Goal: Task Accomplishment & Management: Use online tool/utility

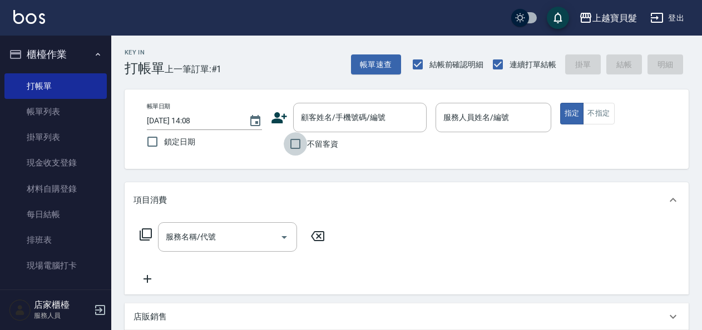
drag, startPoint x: 294, startPoint y: 147, endPoint x: 311, endPoint y: 138, distance: 19.7
click at [295, 147] on input "不留客資" at bounding box center [295, 143] width 23 height 23
checkbox input "true"
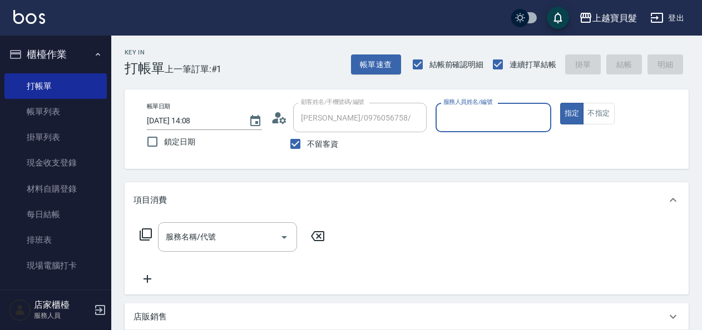
type input "[PERSON_NAME]/0976056758/"
type input "[PERSON_NAME]-08"
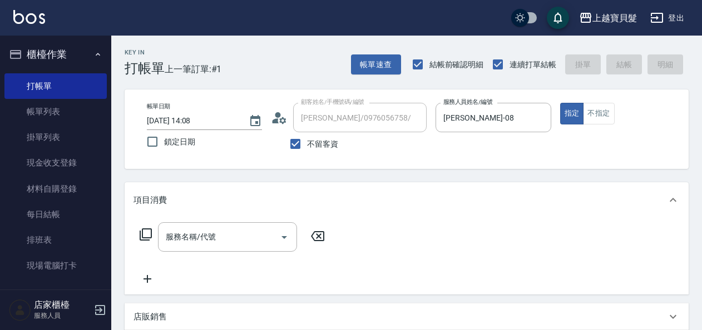
click at [147, 231] on icon at bounding box center [145, 234] width 13 height 13
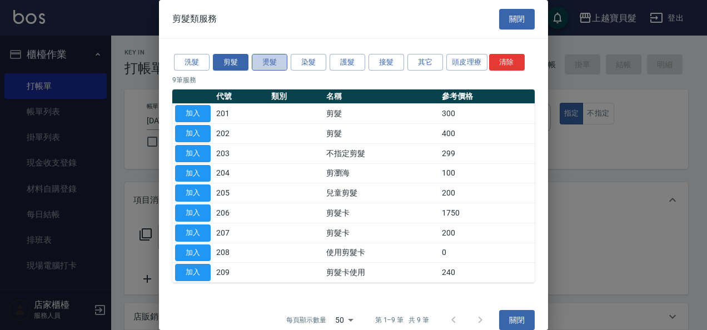
click at [280, 54] on button "燙髮" at bounding box center [270, 62] width 36 height 17
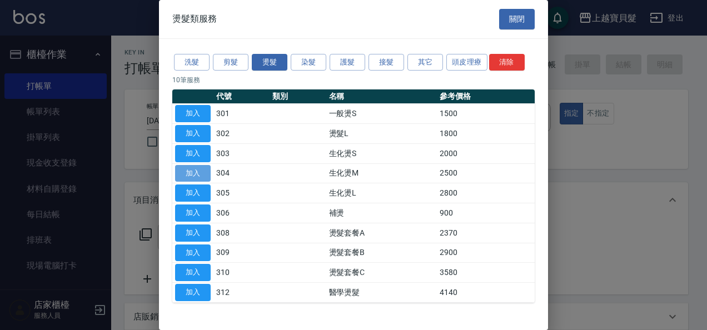
click at [201, 171] on button "加入" at bounding box center [193, 173] width 36 height 17
type input "生化燙M(304)"
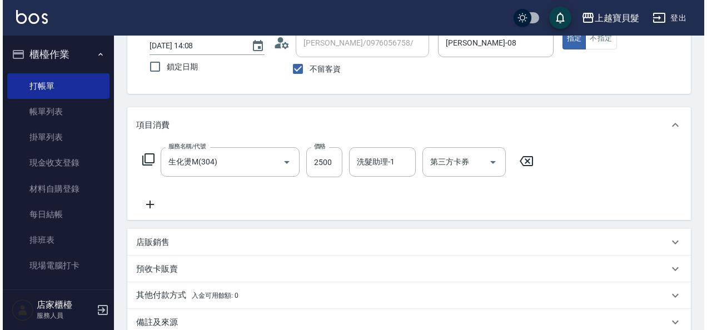
scroll to position [167, 0]
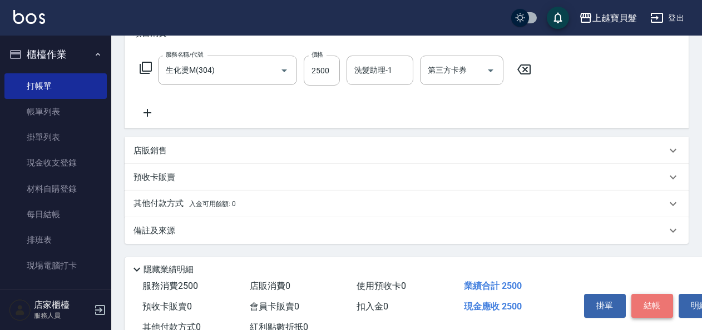
click at [640, 308] on button "結帳" at bounding box center [652, 305] width 42 height 23
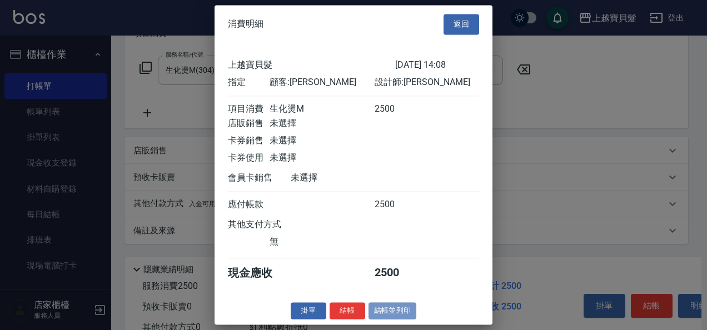
drag, startPoint x: 392, startPoint y: 317, endPoint x: 372, endPoint y: 287, distance: 36.4
click at [392, 317] on button "結帳並列印" at bounding box center [393, 311] width 48 height 17
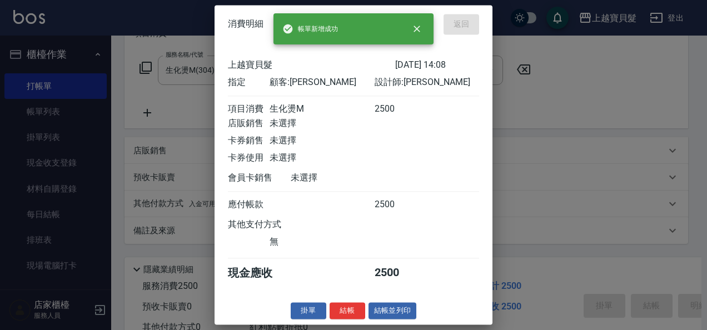
type input "[DATE] 15:18"
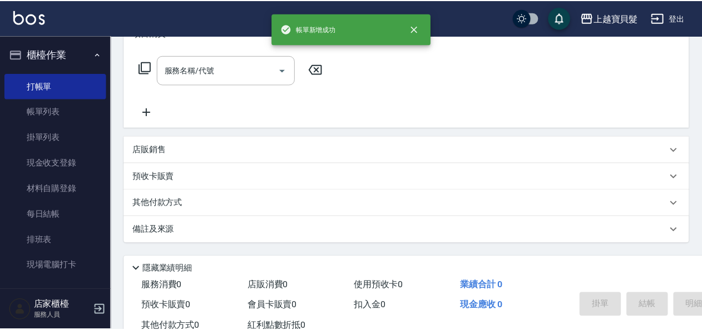
scroll to position [0, 0]
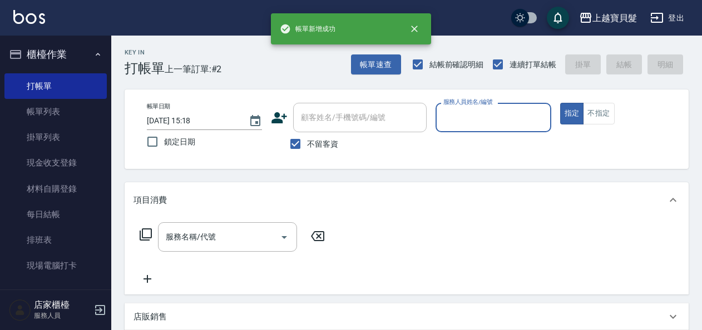
click at [463, 113] on input "服務人員姓名/編號" at bounding box center [492, 117] width 105 height 19
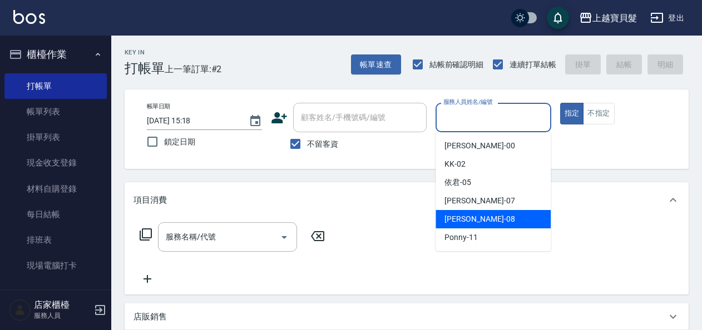
click at [448, 215] on span "[PERSON_NAME] -08" at bounding box center [479, 220] width 70 height 12
type input "[PERSON_NAME]-08"
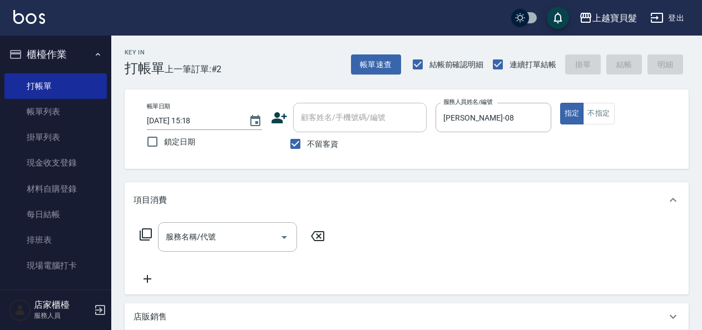
click at [146, 234] on icon at bounding box center [145, 234] width 13 height 13
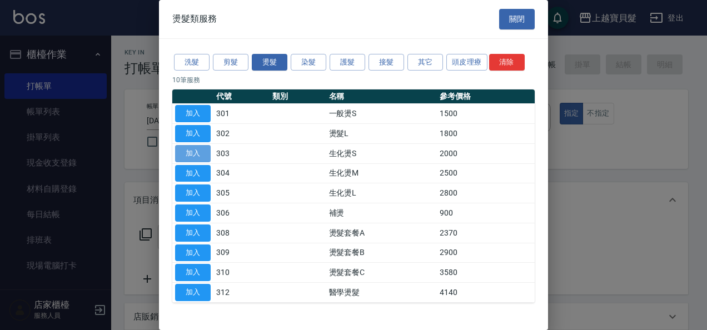
click at [192, 154] on button "加入" at bounding box center [193, 153] width 36 height 17
type input "生化燙S(303)"
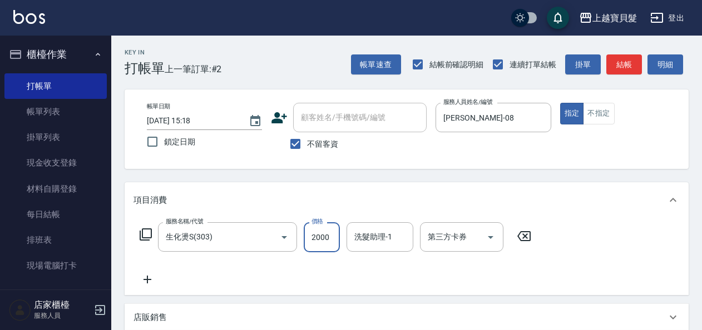
click at [311, 241] on input "2000" at bounding box center [322, 237] width 36 height 30
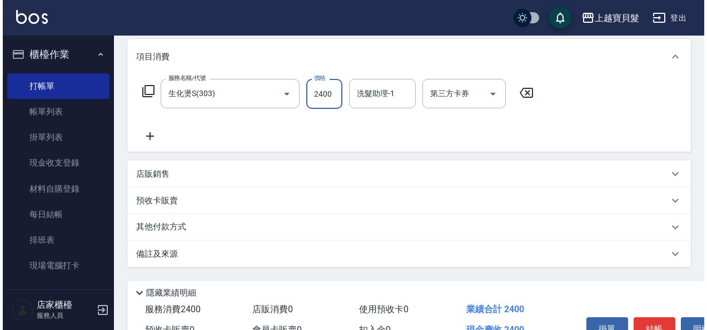
scroll to position [205, 0]
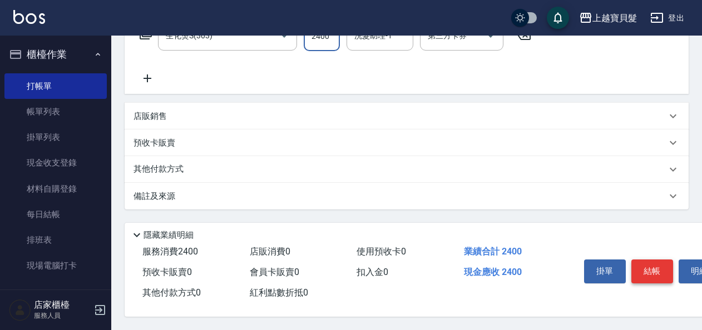
type input "2400"
click at [651, 274] on button "結帳" at bounding box center [652, 271] width 42 height 23
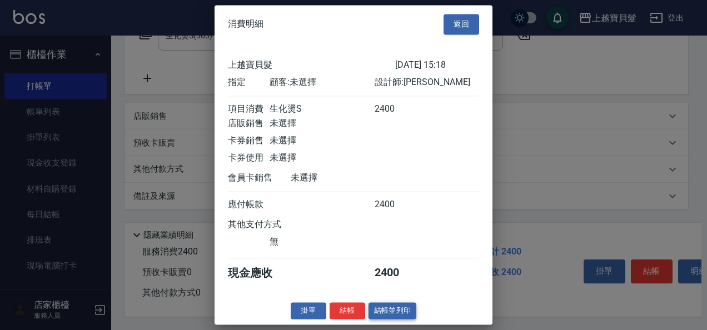
click at [391, 320] on button "結帳並列印" at bounding box center [393, 311] width 48 height 17
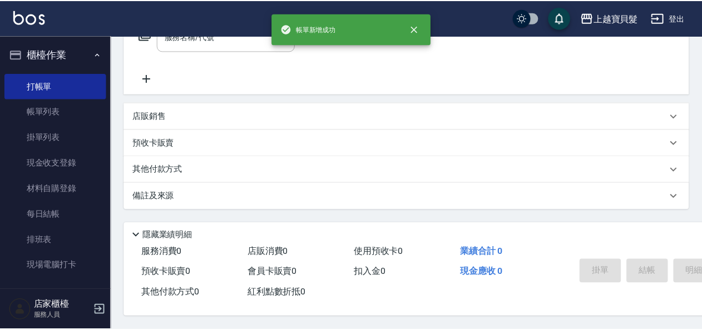
scroll to position [0, 0]
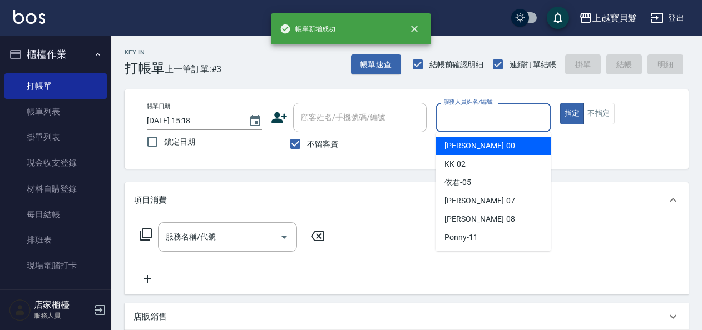
drag, startPoint x: 479, startPoint y: 110, endPoint x: 476, endPoint y: 169, distance: 59.1
click at [479, 112] on input "服務人員姓名/編號" at bounding box center [492, 117] width 105 height 19
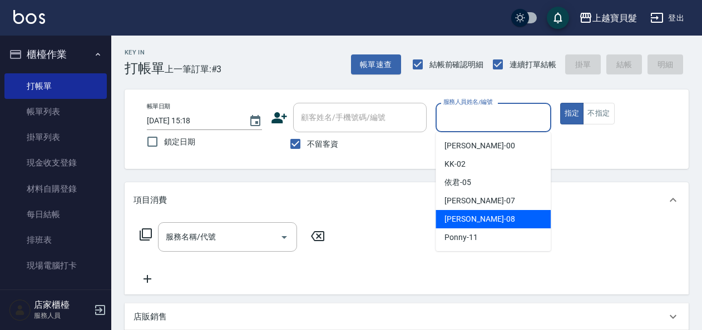
click at [463, 220] on span "[PERSON_NAME] -08" at bounding box center [479, 220] width 70 height 12
type input "[PERSON_NAME]-08"
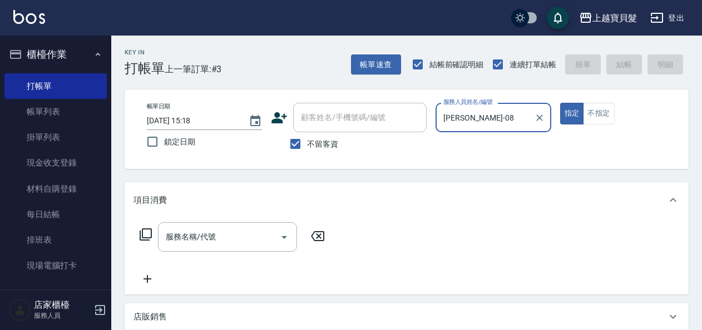
click at [146, 233] on icon at bounding box center [145, 234] width 13 height 13
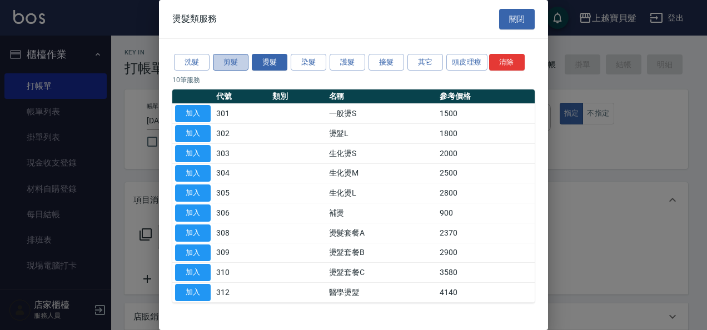
click at [230, 62] on button "剪髮" at bounding box center [231, 62] width 36 height 17
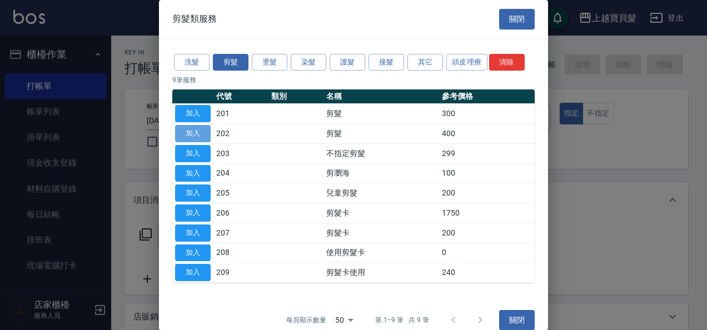
click at [180, 130] on button "加入" at bounding box center [193, 133] width 36 height 17
type input "剪髮(202)"
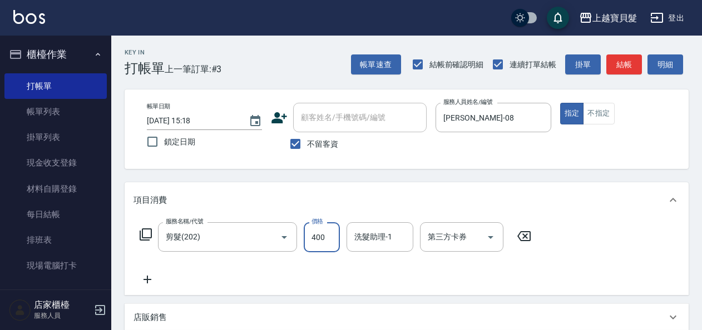
click at [306, 241] on input "400" at bounding box center [322, 237] width 36 height 30
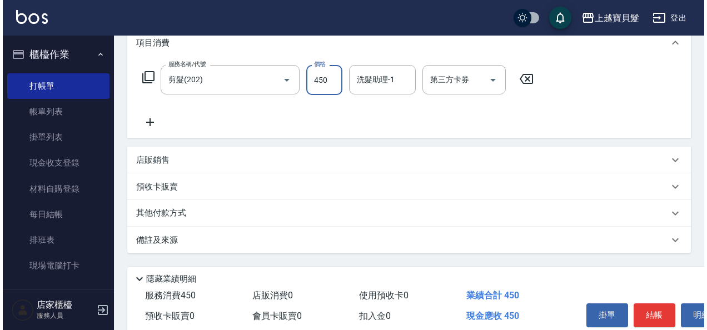
scroll to position [205, 0]
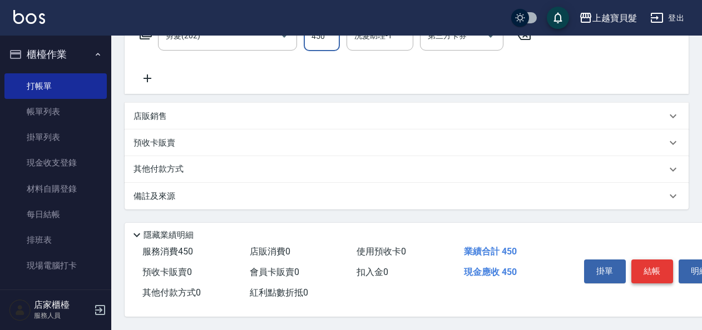
type input "450"
click at [646, 270] on button "結帳" at bounding box center [652, 271] width 42 height 23
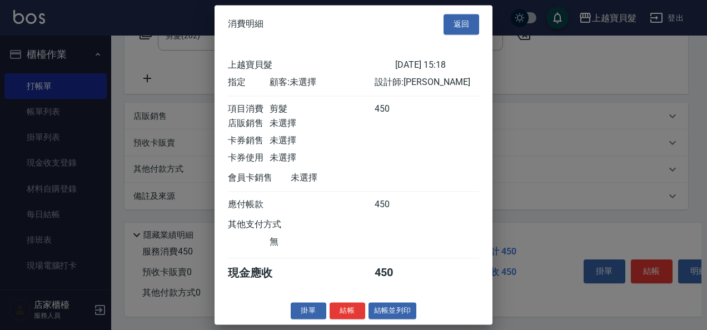
click at [389, 318] on button "結帳並列印" at bounding box center [393, 311] width 48 height 17
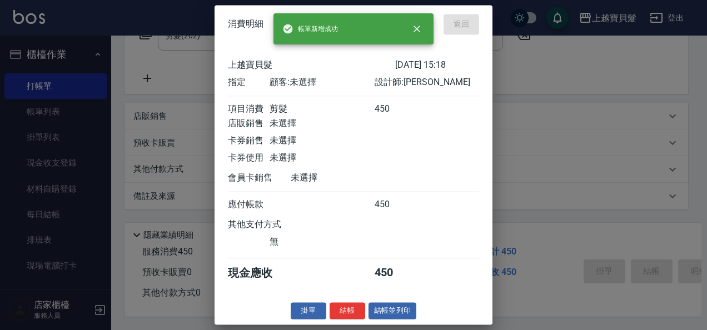
type input "[DATE] 15:19"
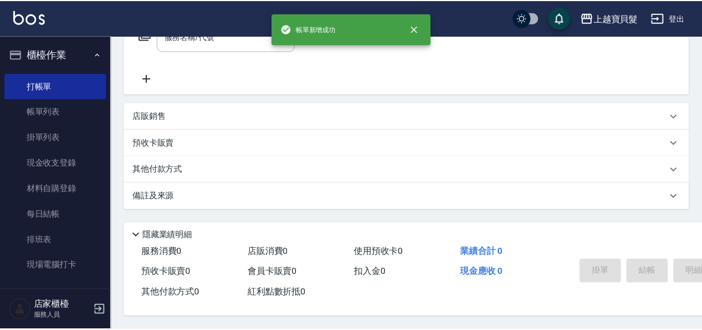
scroll to position [0, 0]
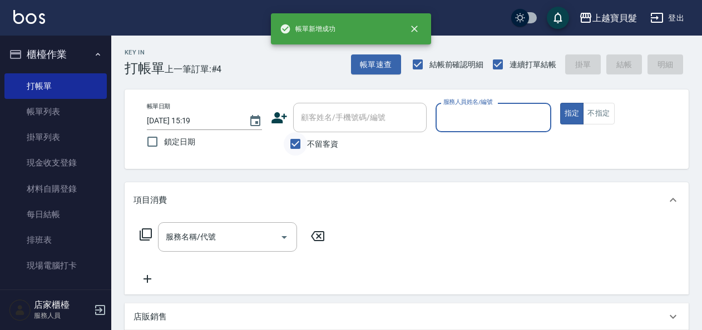
drag, startPoint x: 298, startPoint y: 145, endPoint x: 302, endPoint y: 134, distance: 11.3
click at [300, 137] on input "不留客資" at bounding box center [295, 143] width 23 height 23
checkbox input "false"
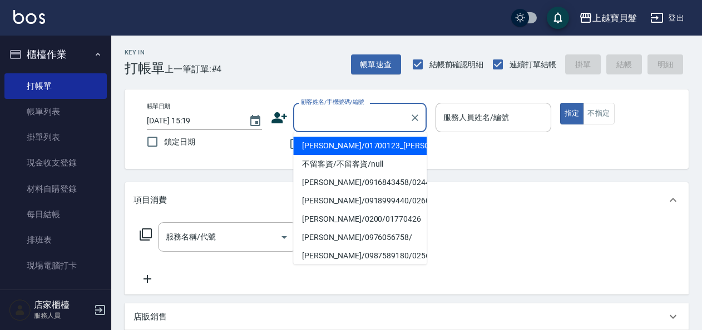
click at [350, 116] on input "顧客姓名/手機號碼/編號" at bounding box center [351, 117] width 107 height 19
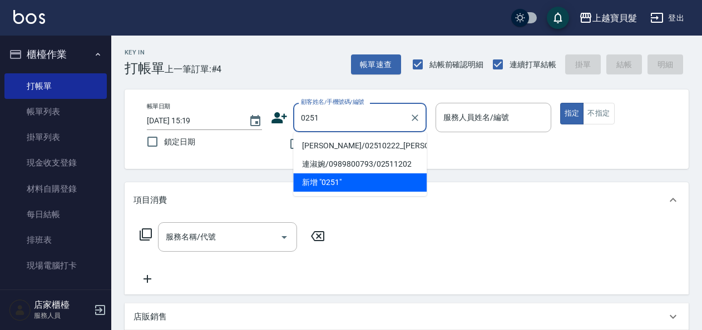
click at [347, 140] on li "[PERSON_NAME]/02510222_[PERSON_NAME]/02510222" at bounding box center [359, 146] width 133 height 18
type input "[PERSON_NAME]/02510222_[PERSON_NAME]/02510222"
type input "[PERSON_NAME]-08"
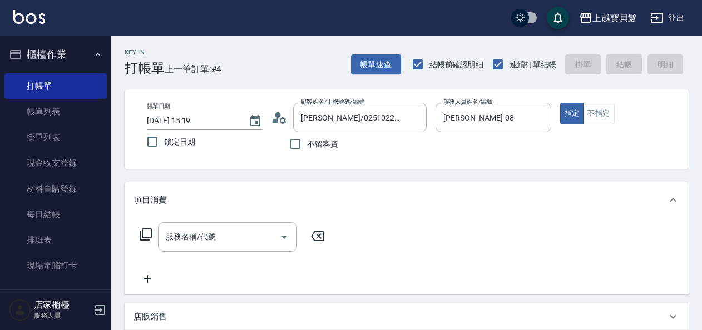
click at [142, 230] on icon at bounding box center [145, 234] width 13 height 13
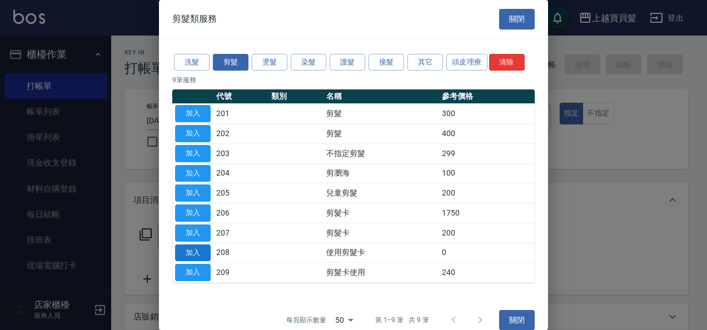
click at [198, 249] on button "加入" at bounding box center [193, 253] width 36 height 17
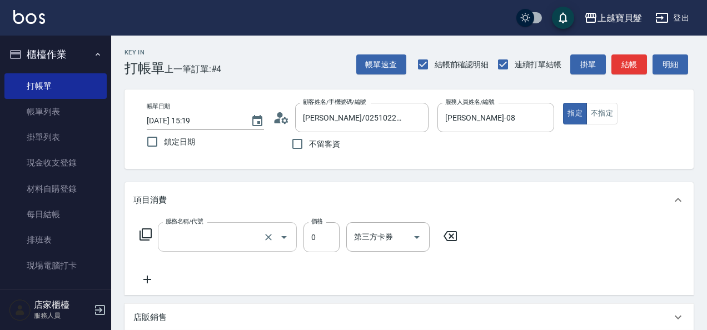
type input "使用剪髮卡(208)"
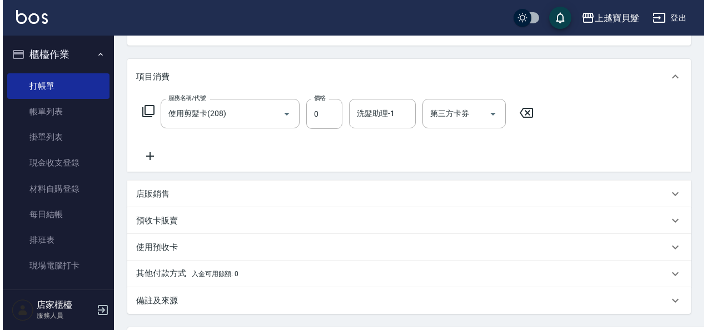
scroll to position [222, 0]
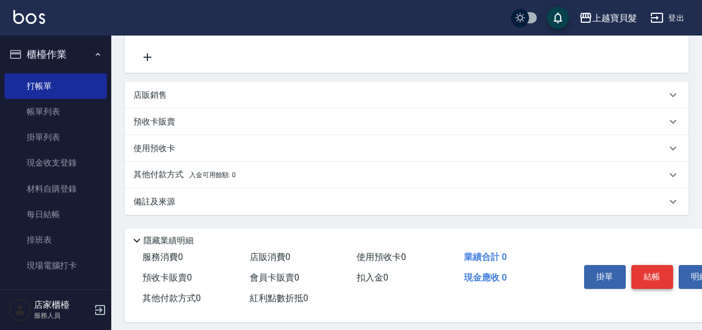
click at [650, 276] on button "結帳" at bounding box center [652, 276] width 42 height 23
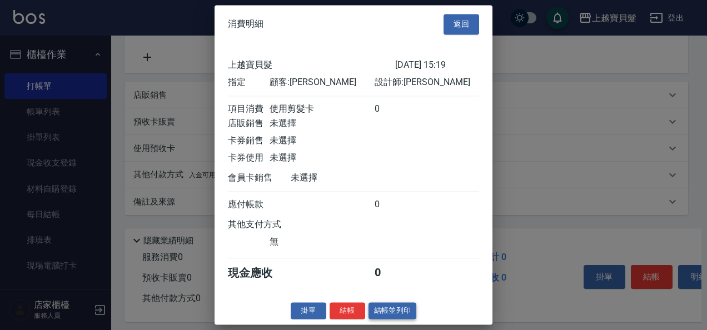
click at [402, 315] on button "結帳並列印" at bounding box center [393, 311] width 48 height 17
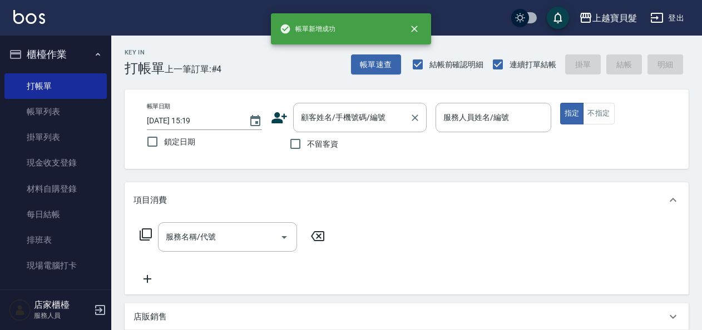
scroll to position [0, 0]
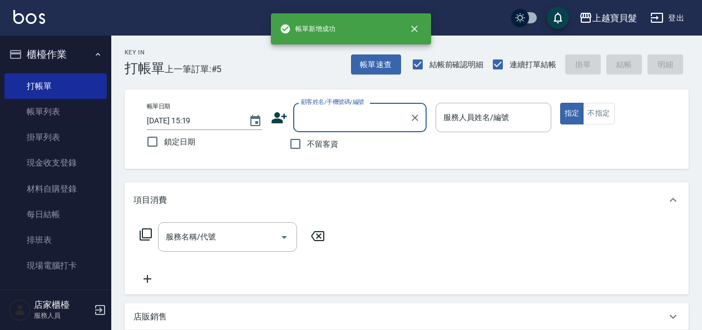
click at [323, 108] on div "顧客姓名/手機號碼/編號 顧客姓名/手機號碼/編號" at bounding box center [359, 117] width 133 height 29
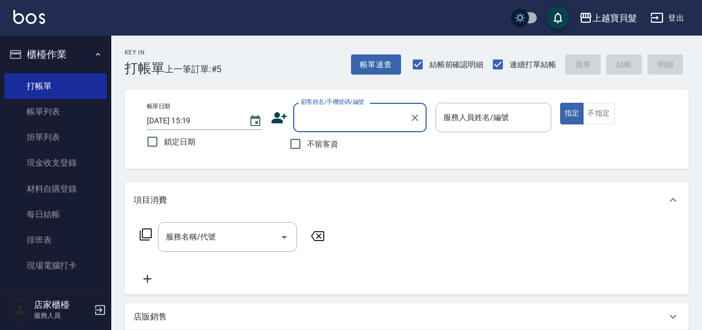
click at [322, 116] on input "顧客姓名/手機號碼/編號" at bounding box center [351, 117] width 107 height 19
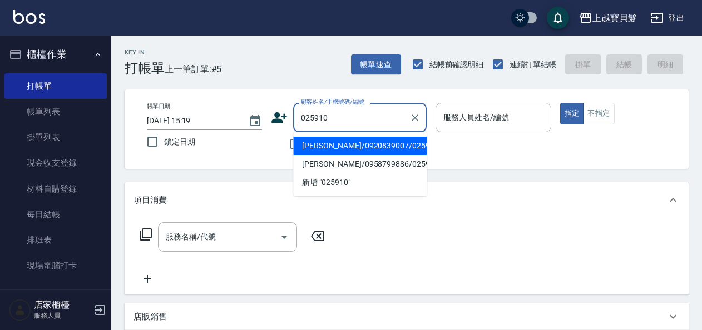
click at [313, 142] on li "[PERSON_NAME]/0920839007/02591005" at bounding box center [359, 146] width 133 height 18
type input "[PERSON_NAME]/0920839007/02591005"
type input "[PERSON_NAME]-08"
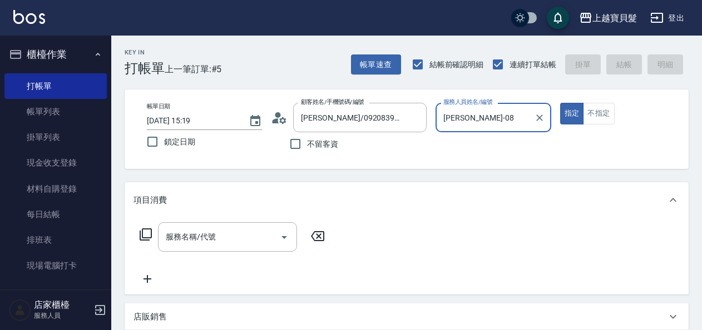
click at [151, 234] on icon at bounding box center [146, 235] width 12 height 12
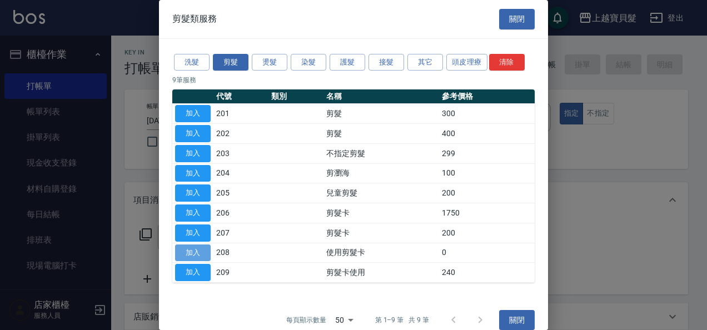
click at [197, 253] on button "加入" at bounding box center [193, 253] width 36 height 17
type input "使用剪髮卡(208)"
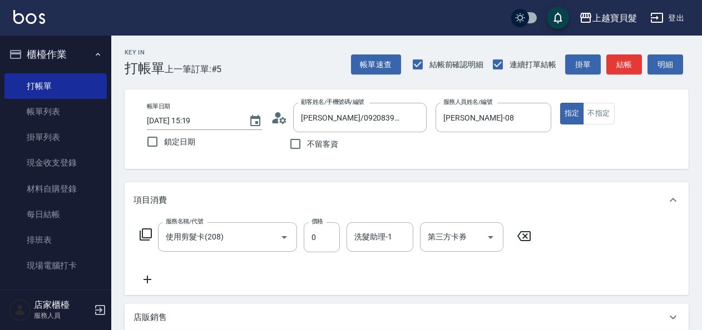
drag, startPoint x: 148, startPoint y: 230, endPoint x: 145, endPoint y: 224, distance: 7.2
click at [145, 224] on div "服務名稱/代號 使用剪髮卡(208) 服務名稱/代號 價格 0 價格 洗髮助理-1 洗髮助理-1 第三方卡券 第三方卡券" at bounding box center [335, 237] width 404 height 30
click at [145, 235] on icon at bounding box center [145, 234] width 13 height 13
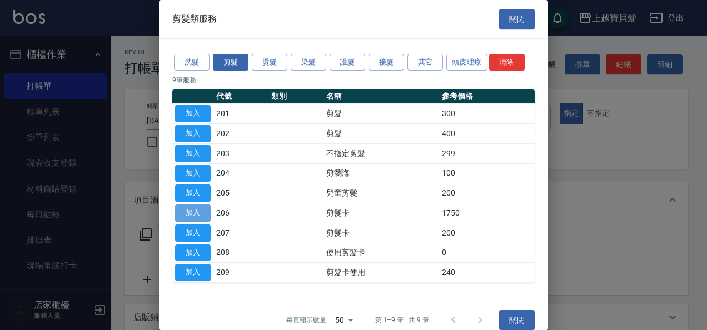
click at [190, 207] on button "加入" at bounding box center [193, 213] width 36 height 17
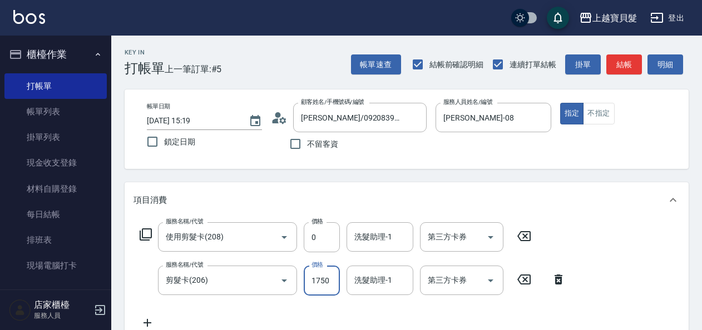
click at [311, 283] on input "1750" at bounding box center [322, 281] width 36 height 30
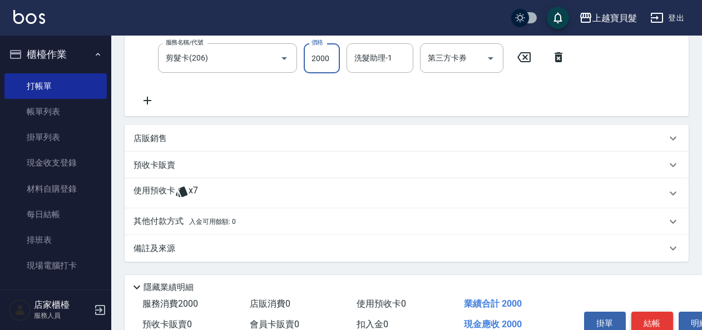
type input "2000"
click at [646, 319] on button "結帳" at bounding box center [652, 323] width 42 height 23
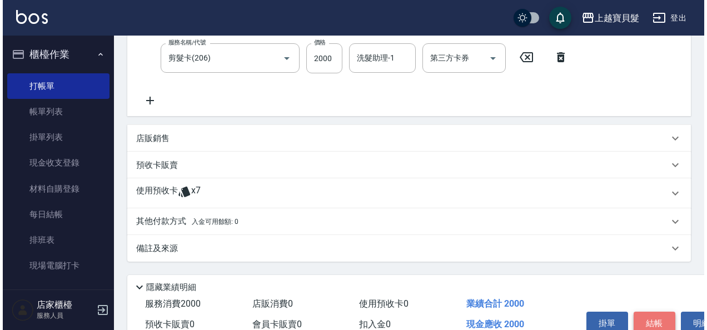
scroll to position [227, 0]
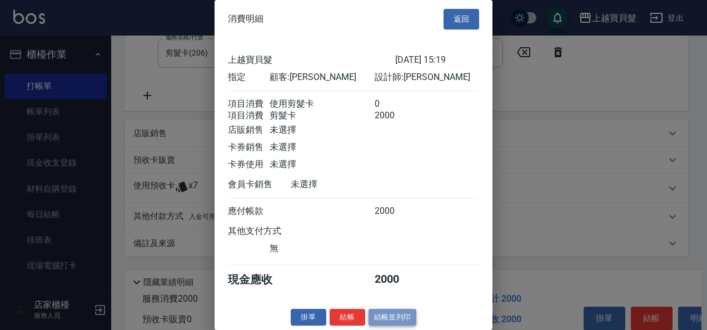
click at [397, 326] on button "結帳並列印" at bounding box center [393, 317] width 48 height 17
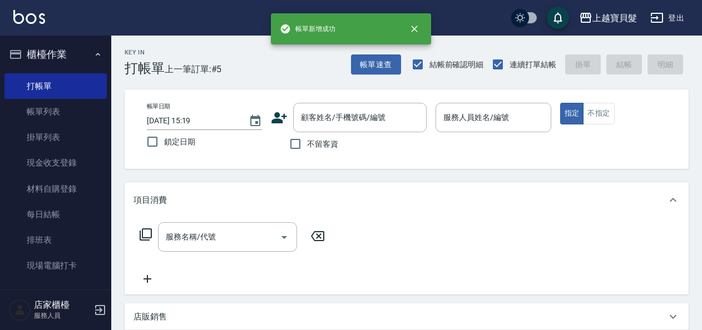
scroll to position [0, 0]
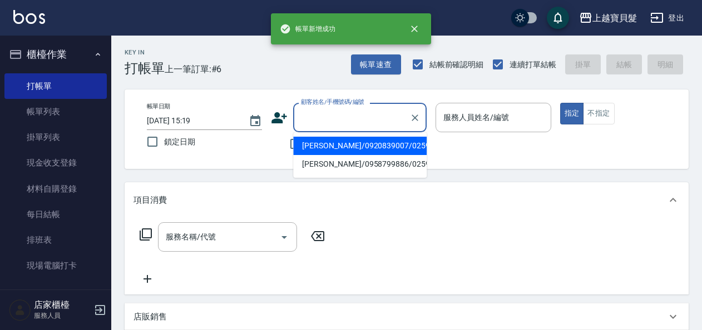
click at [314, 115] on input "顧客姓名/手機號碼/編號" at bounding box center [351, 117] width 107 height 19
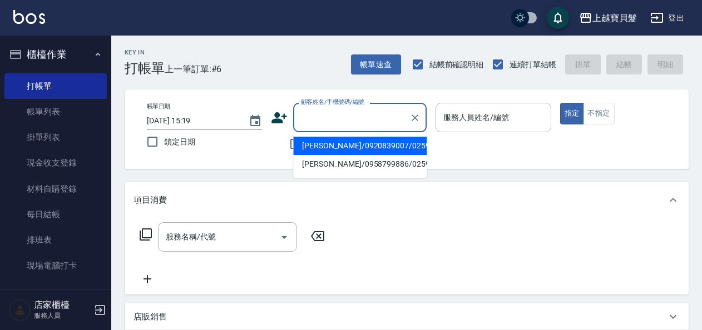
click at [323, 147] on li "[PERSON_NAME]/0920839007/02591005" at bounding box center [359, 146] width 133 height 18
type input "[PERSON_NAME]/0920839007/02591005"
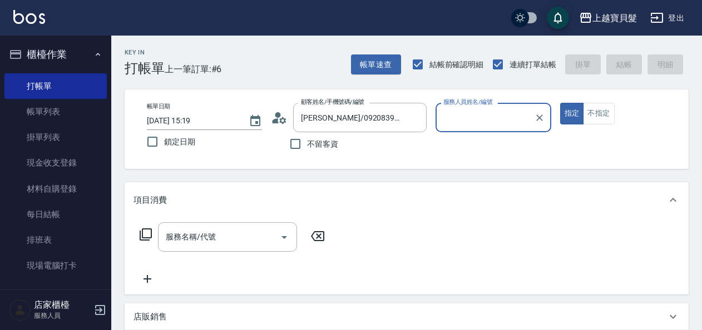
type input "[PERSON_NAME]-08"
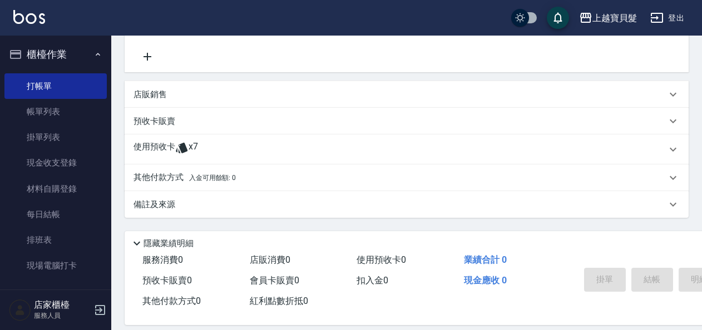
click at [183, 142] on icon at bounding box center [181, 147] width 13 height 13
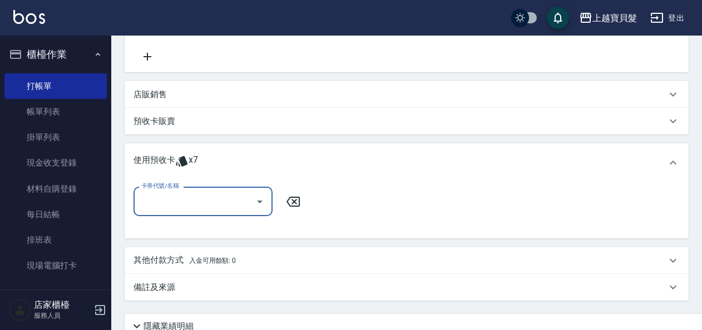
scroll to position [0, 0]
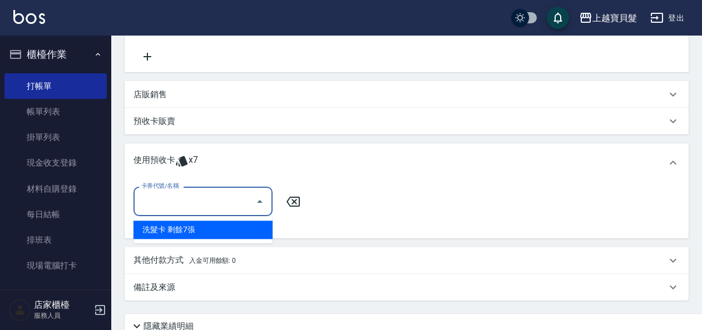
click at [248, 202] on input "卡券代號/名稱" at bounding box center [194, 201] width 112 height 19
click at [245, 227] on div "洗髮卡 剩餘7張" at bounding box center [202, 230] width 139 height 18
type input "洗髮卡"
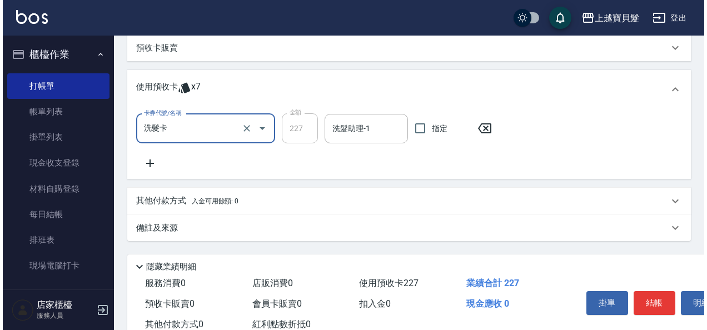
scroll to position [331, 0]
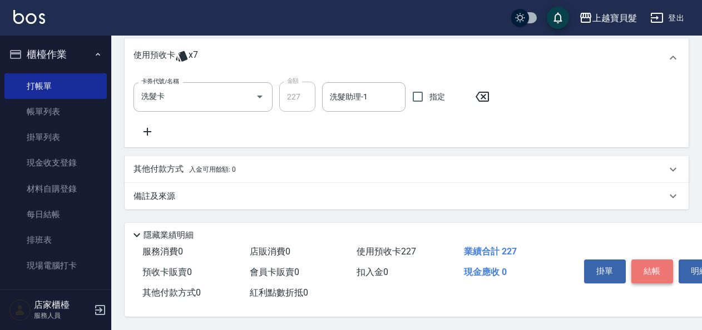
click at [647, 260] on button "結帳" at bounding box center [652, 271] width 42 height 23
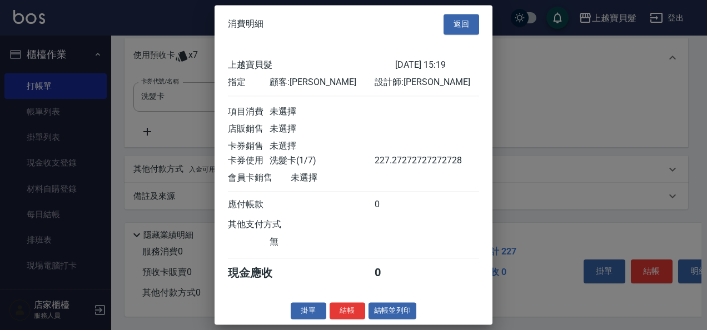
click at [383, 313] on button "結帳並列印" at bounding box center [393, 311] width 48 height 17
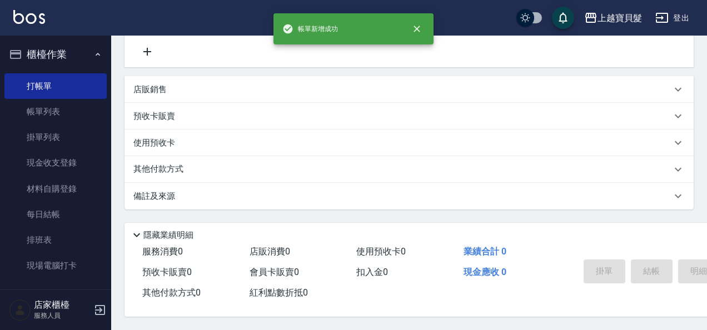
type input "[DATE] 15:20"
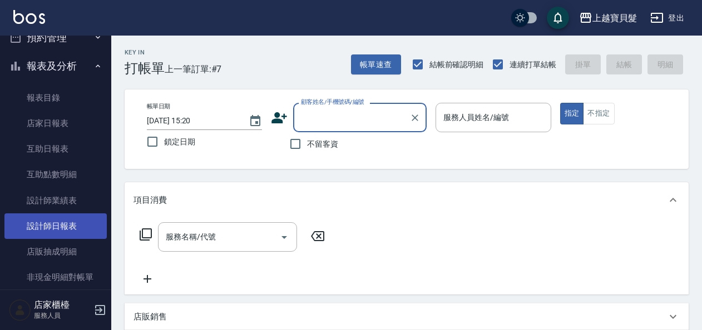
scroll to position [278, 0]
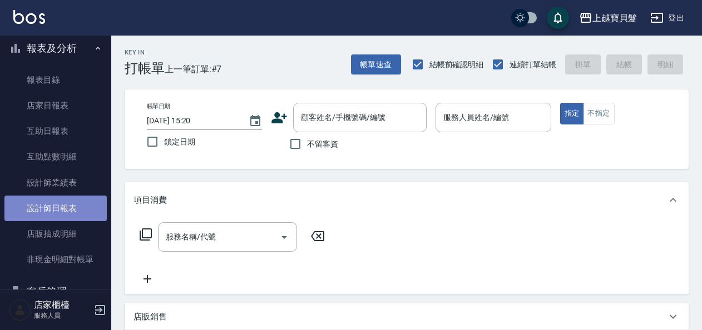
click at [56, 211] on link "設計師日報表" at bounding box center [55, 209] width 102 height 26
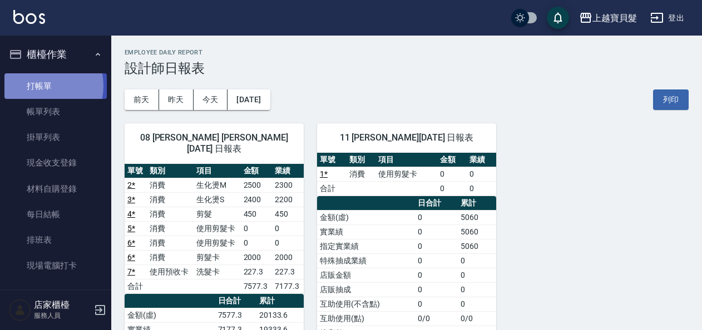
click at [39, 86] on link "打帳單" at bounding box center [55, 86] width 102 height 26
